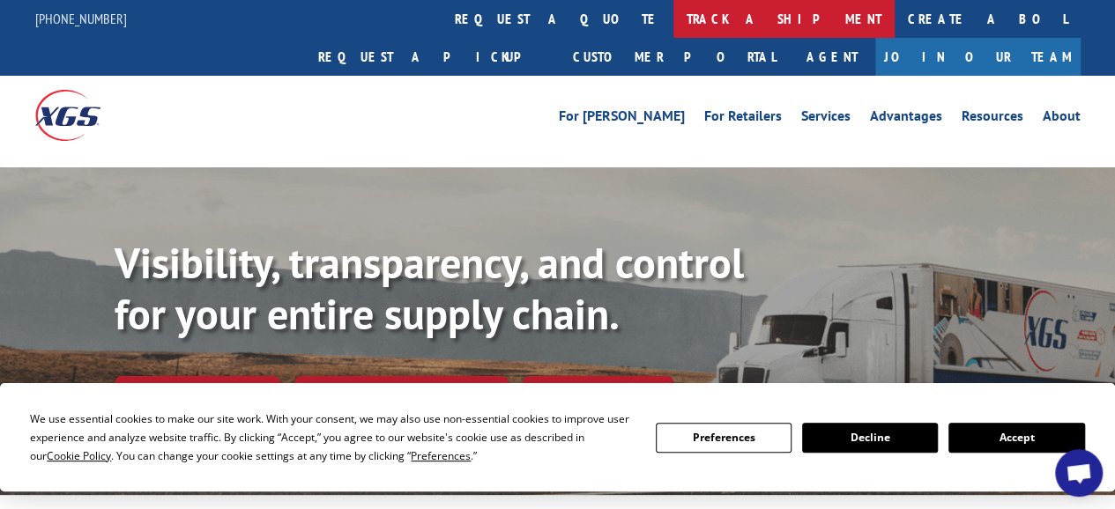
click at [673, 12] on link "track a shipment" at bounding box center [783, 19] width 221 height 38
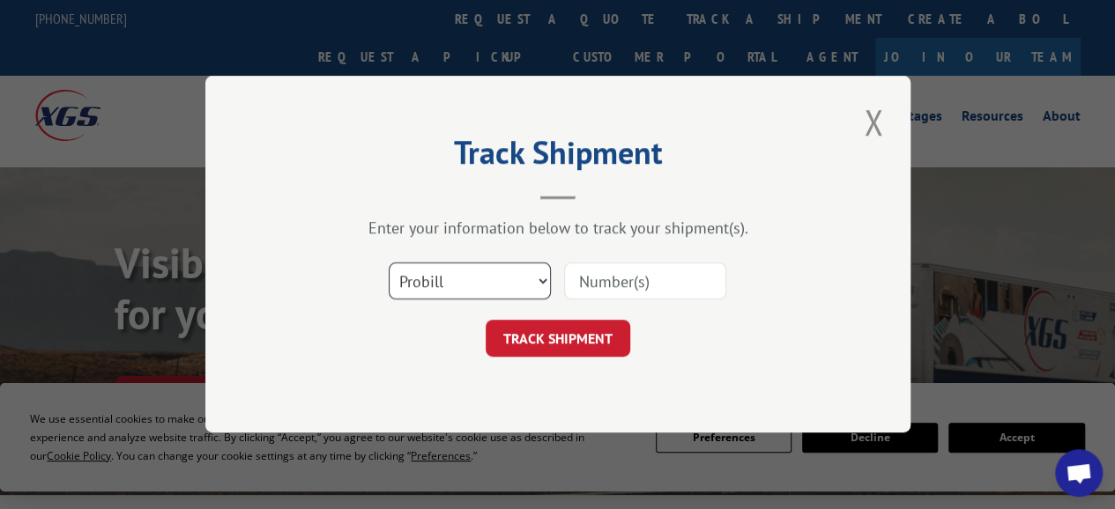
click at [542, 279] on select "Select category... Probill BOL PO" at bounding box center [470, 281] width 162 height 37
select select "bol"
click at [389, 263] on select "Select category... Probill BOL PO" at bounding box center [470, 281] width 162 height 37
paste input "2823741."
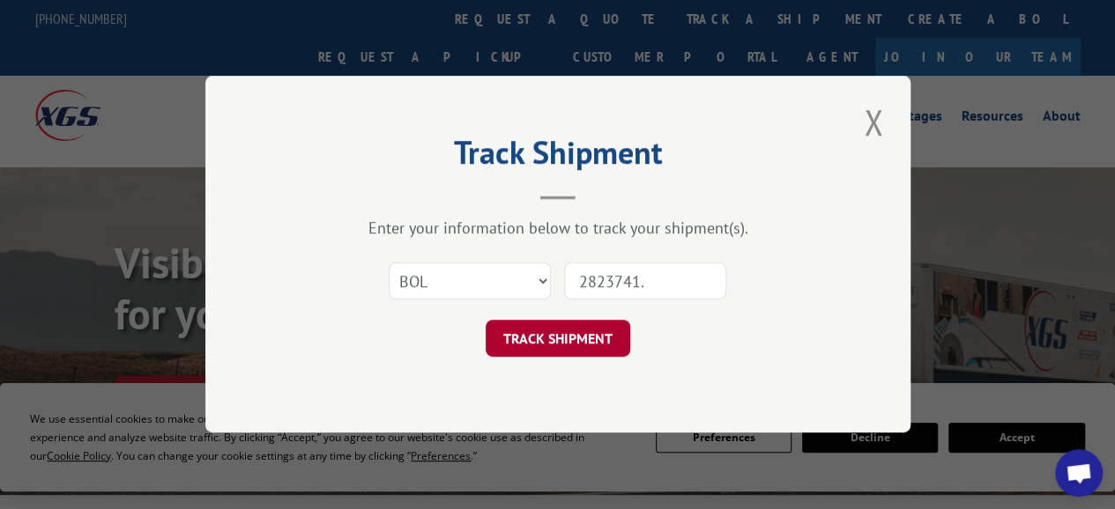
type input "2823741."
click at [575, 330] on button "TRACK SHIPMENT" at bounding box center [558, 339] width 145 height 37
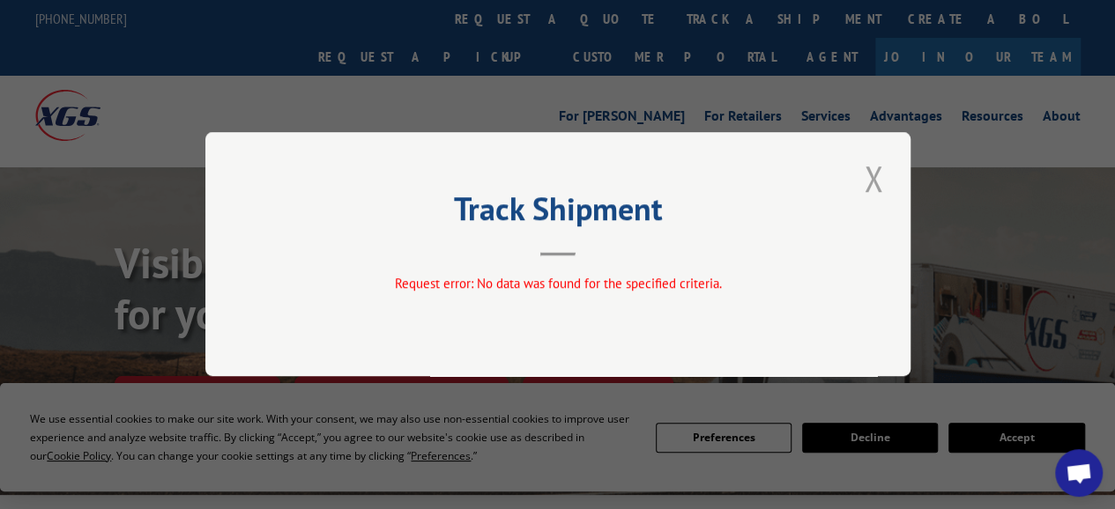
click at [874, 185] on button "Close modal" at bounding box center [873, 178] width 30 height 48
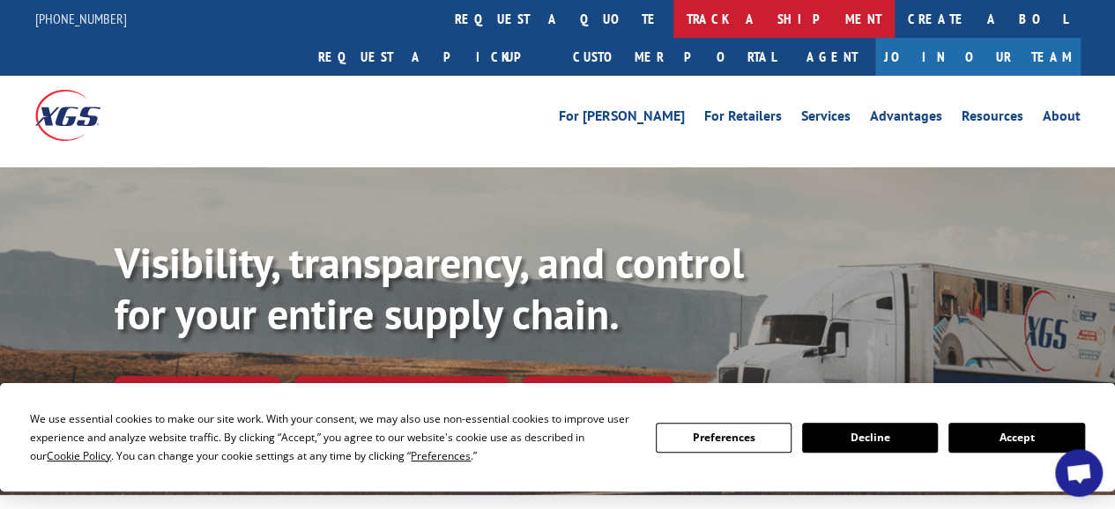
click at [673, 18] on link "track a shipment" at bounding box center [783, 19] width 221 height 38
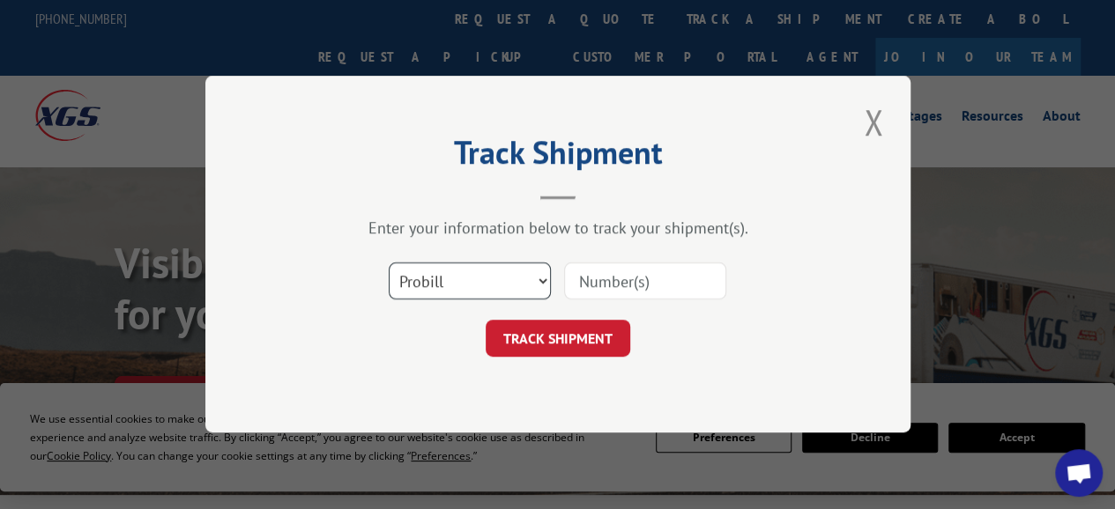
click at [543, 278] on select "Select category... Probill BOL PO" at bounding box center [470, 281] width 162 height 37
select select "bol"
click at [389, 263] on select "Select category... Probill BOL PO" at bounding box center [470, 281] width 162 height 37
click at [599, 279] on input at bounding box center [645, 281] width 162 height 37
paste input "2823741."
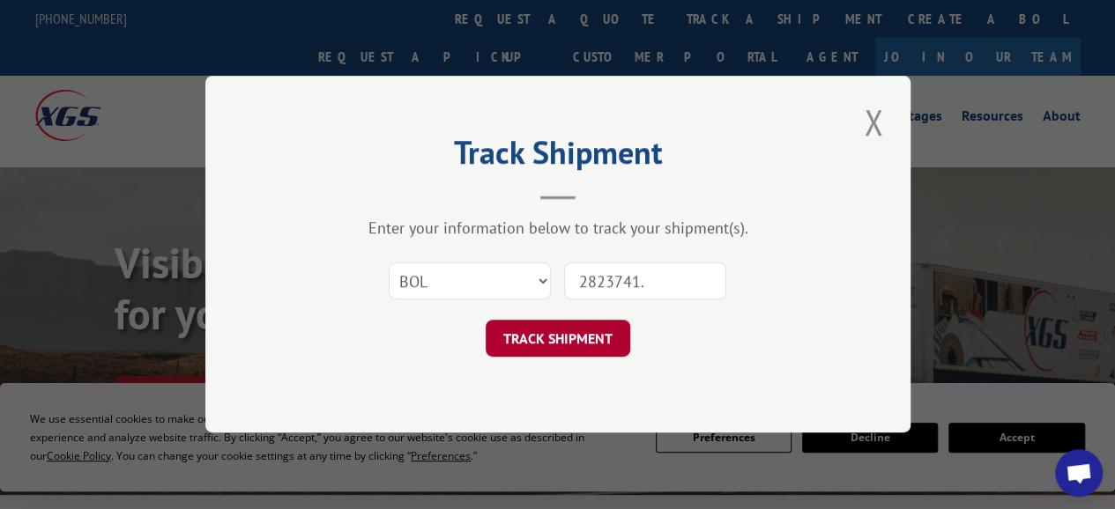
type input "2823741."
click at [558, 338] on button "TRACK SHIPMENT" at bounding box center [558, 339] width 145 height 37
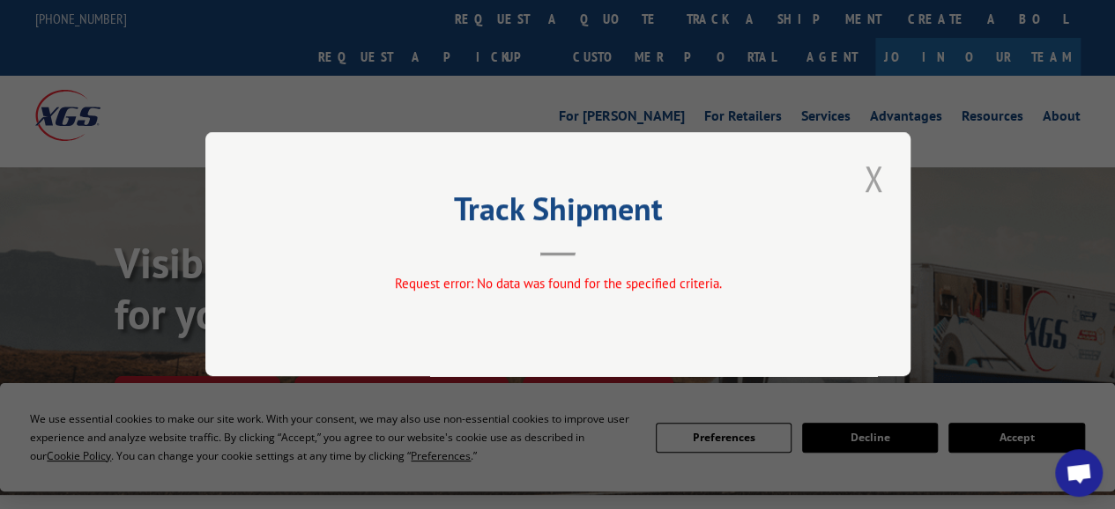
click at [867, 175] on button "Close modal" at bounding box center [873, 178] width 30 height 48
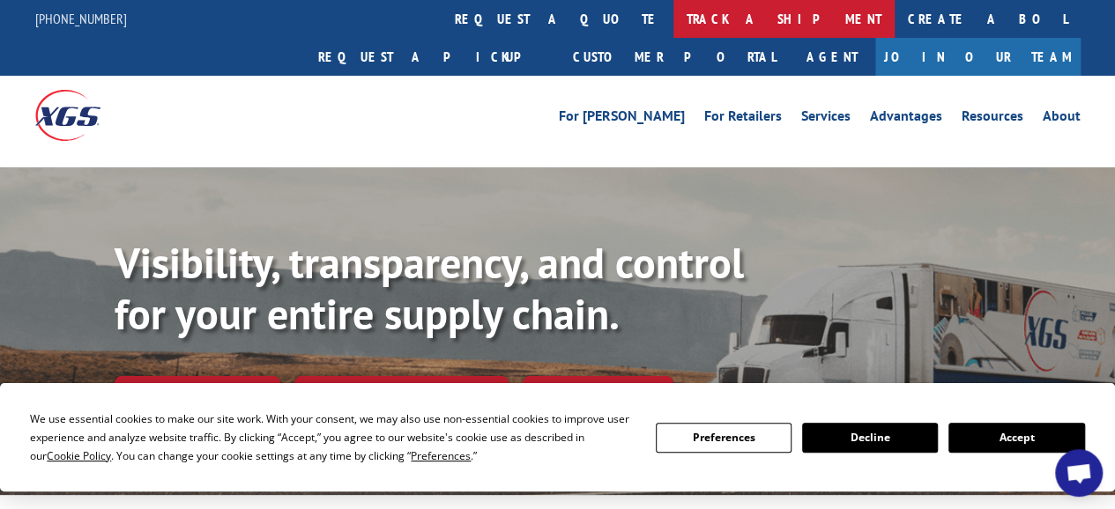
click at [673, 11] on link "track a shipment" at bounding box center [783, 19] width 221 height 38
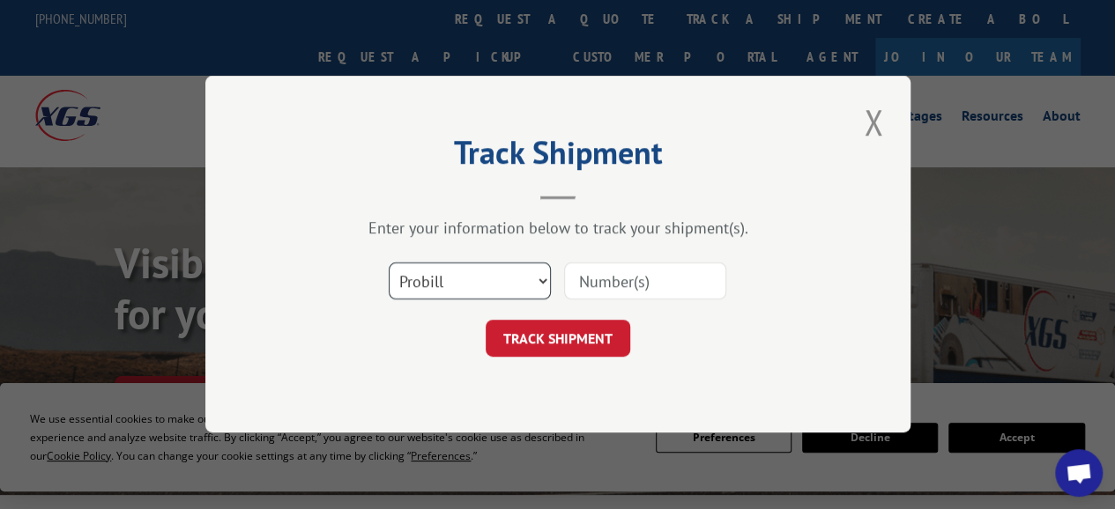
click at [541, 283] on select "Select category... Probill BOL PO" at bounding box center [470, 281] width 162 height 37
select select "po"
click at [389, 263] on select "Select category... Probill BOL PO" at bounding box center [470, 281] width 162 height 37
click at [596, 281] on input at bounding box center [645, 281] width 162 height 37
click at [620, 281] on input "5306-25" at bounding box center [645, 281] width 162 height 37
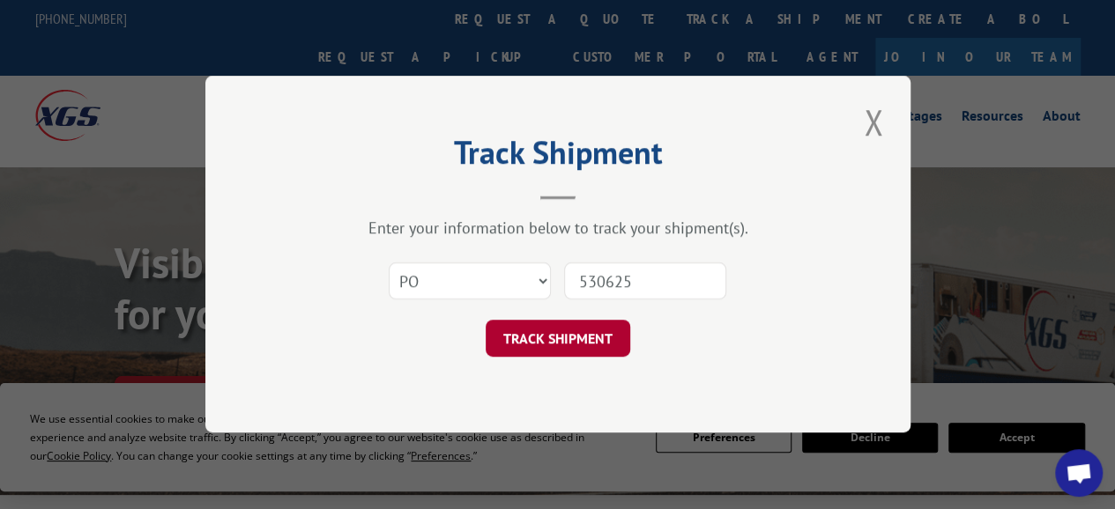
type input "530625"
click at [569, 338] on button "TRACK SHIPMENT" at bounding box center [558, 339] width 145 height 37
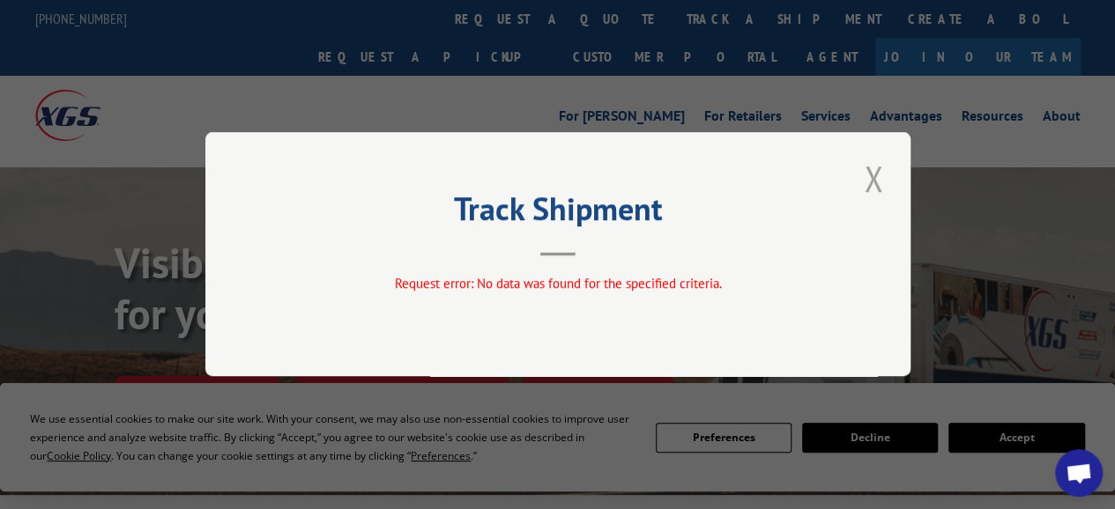
click at [872, 180] on button "Close modal" at bounding box center [873, 178] width 30 height 48
